Goal: Find specific page/section: Find specific page/section

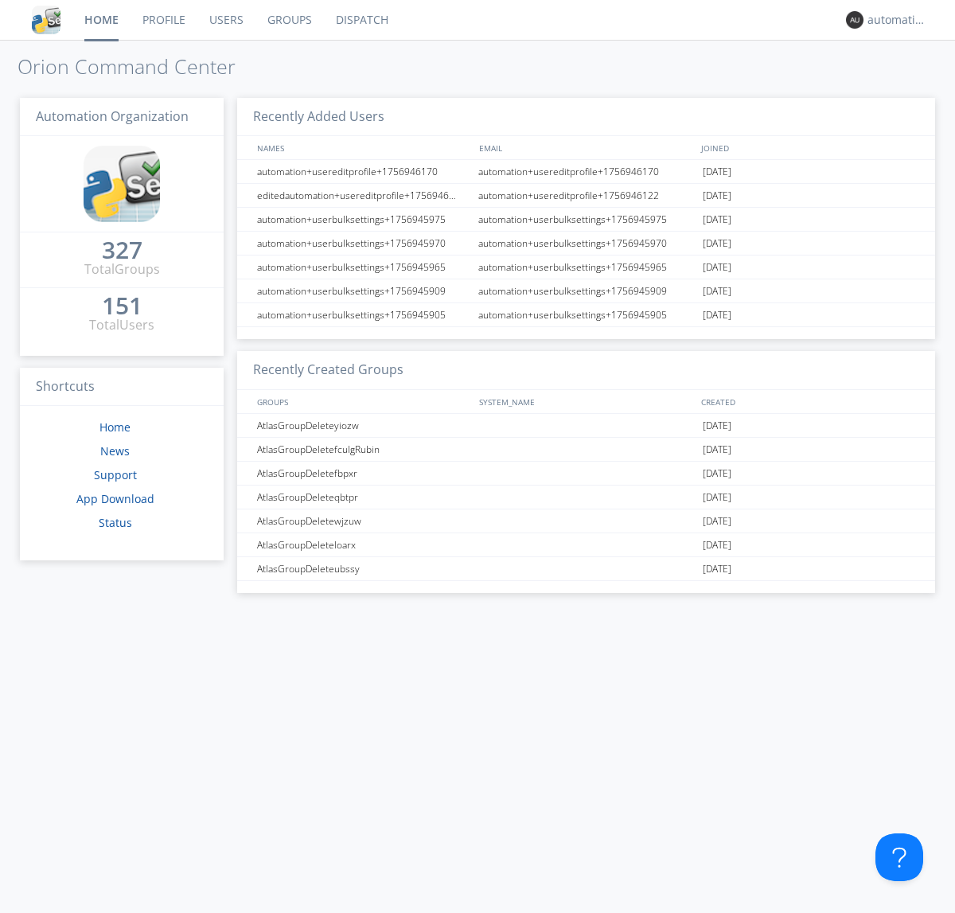
click at [360, 20] on link "Dispatch" at bounding box center [362, 20] width 76 height 40
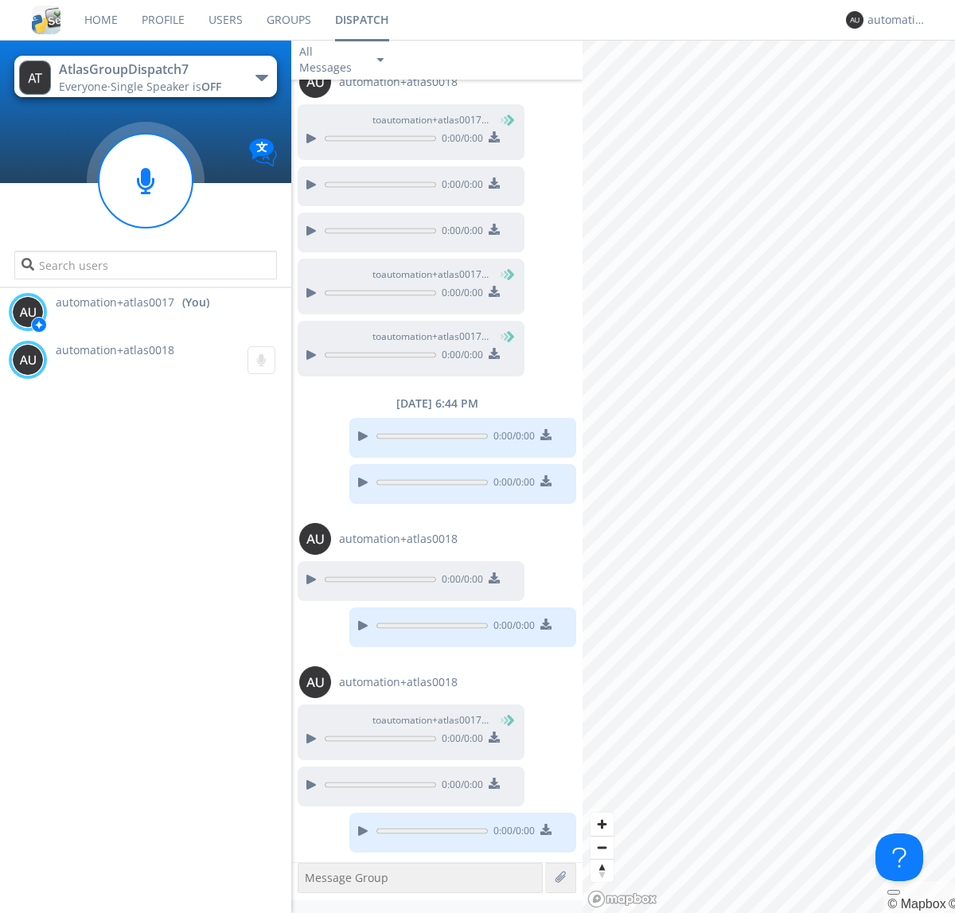
scroll to position [688, 0]
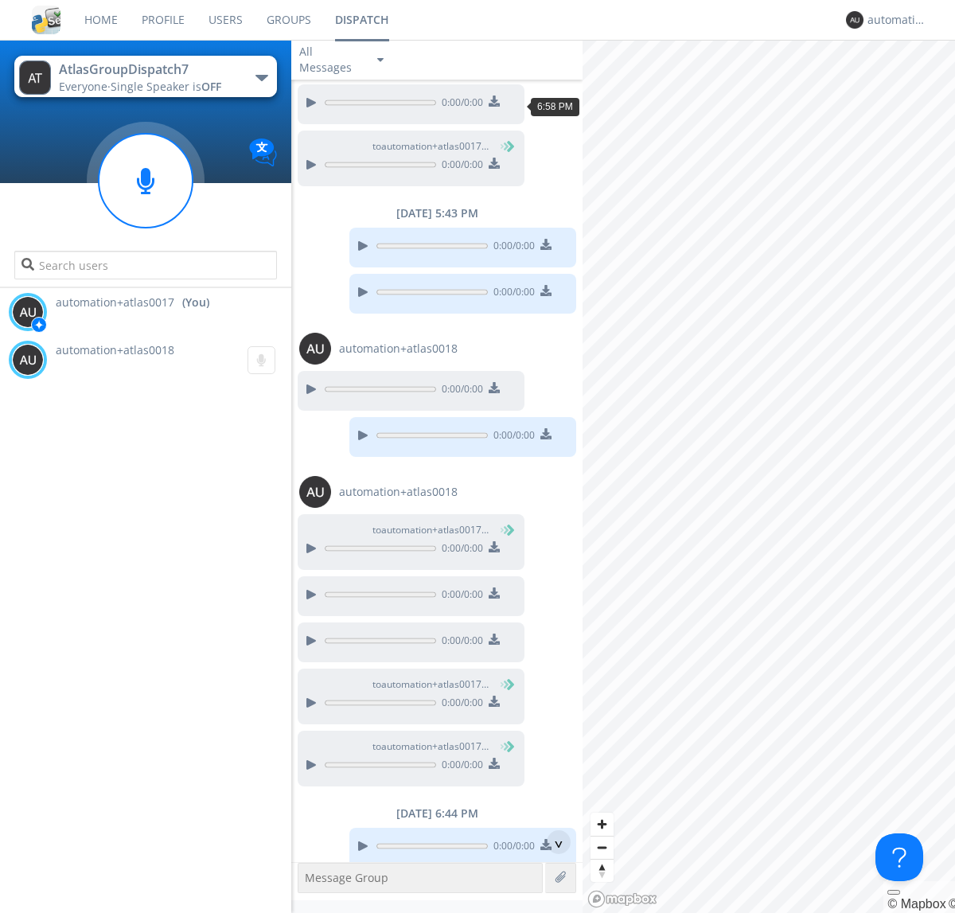
scroll to position [73, 0]
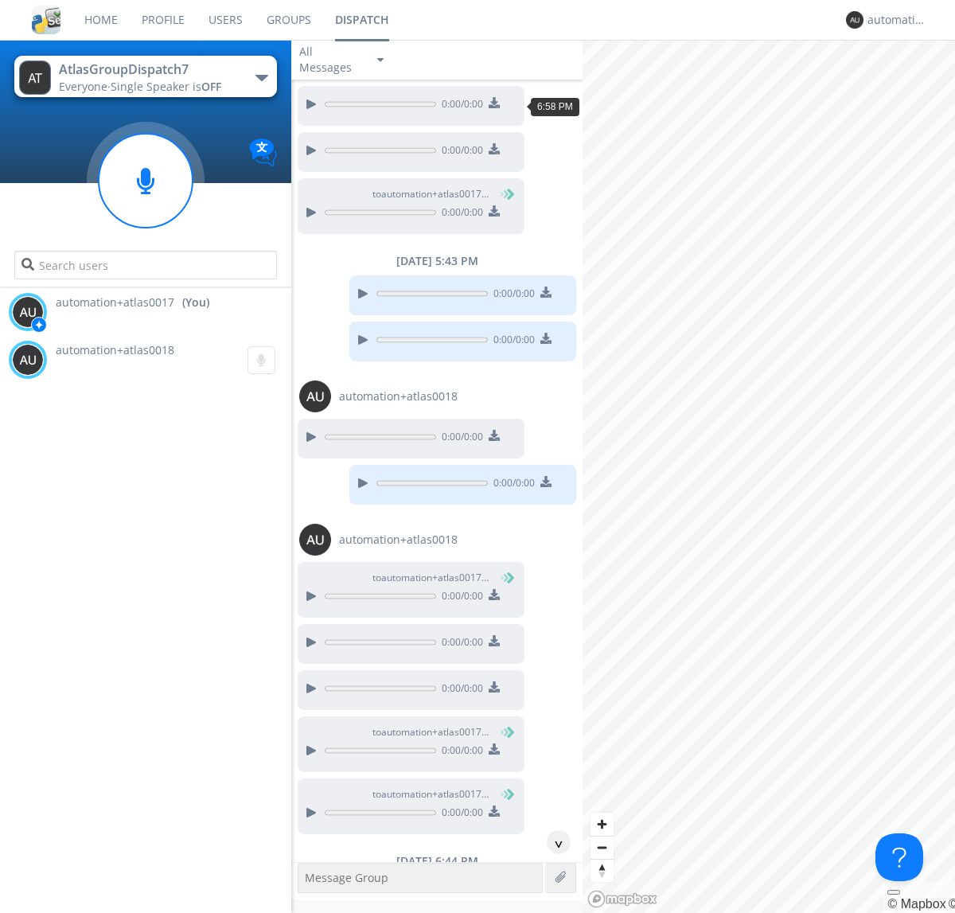
click at [552, 842] on div "^" at bounding box center [559, 842] width 24 height 24
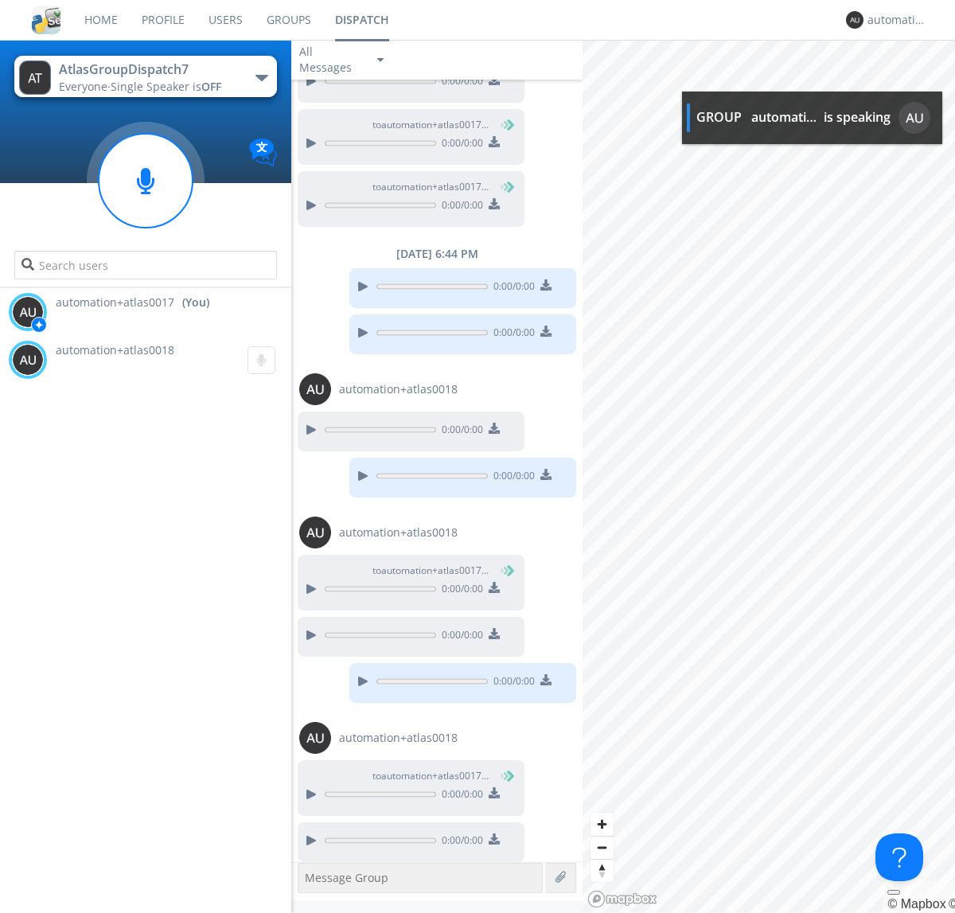
scroll to position [687, 0]
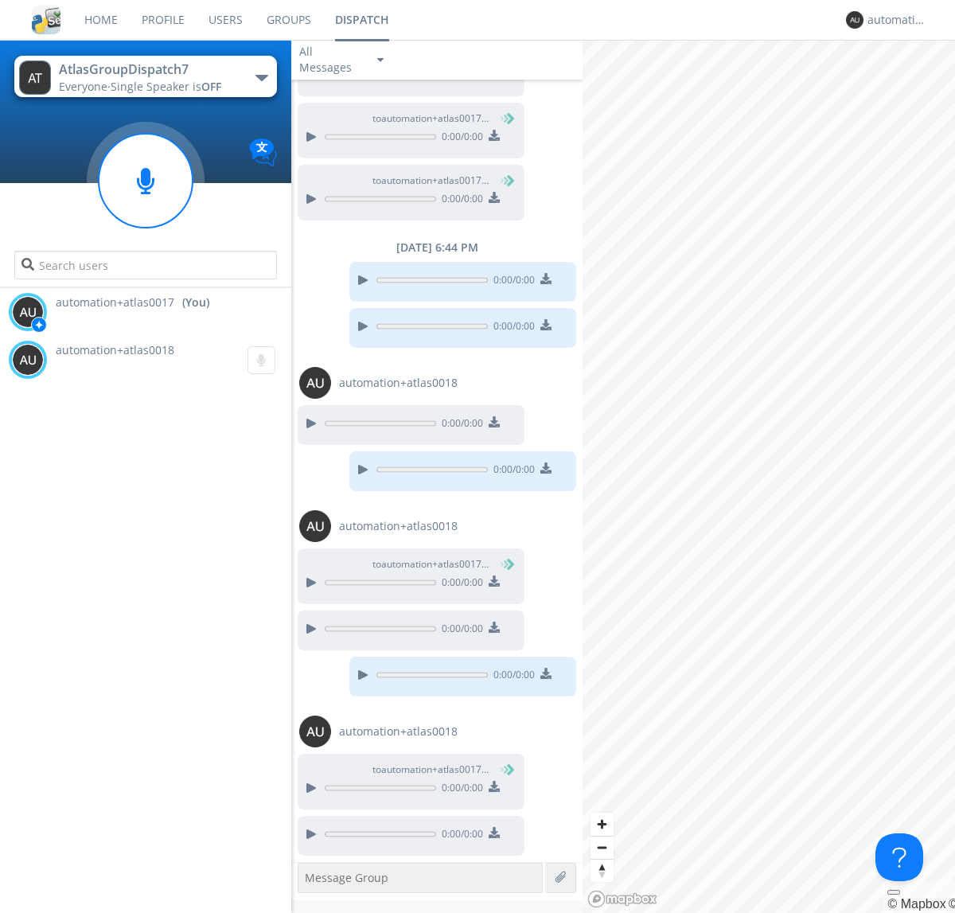
click at [493, 834] on img at bounding box center [494, 832] width 11 height 11
click at [893, 20] on div "automation+atlas0017" at bounding box center [897, 20] width 60 height 16
